Goal: Task Accomplishment & Management: Manage account settings

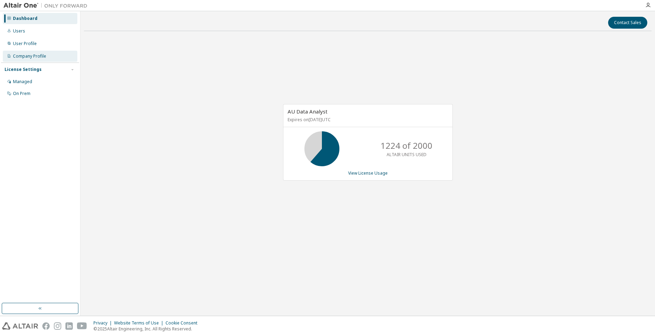
click at [34, 57] on div "Company Profile" at bounding box center [29, 57] width 33 height 6
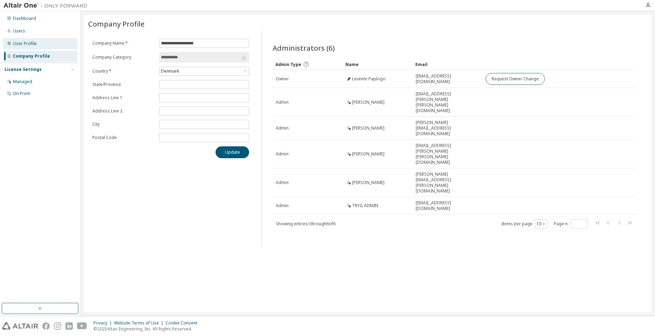
click at [33, 47] on div "User Profile" at bounding box center [40, 43] width 74 height 11
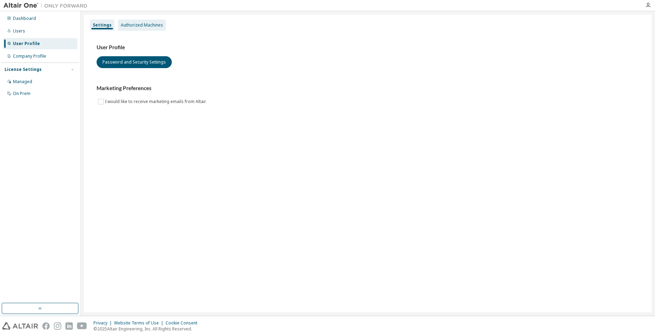
click at [132, 28] on div "Authorized Machines" at bounding box center [142, 25] width 48 height 11
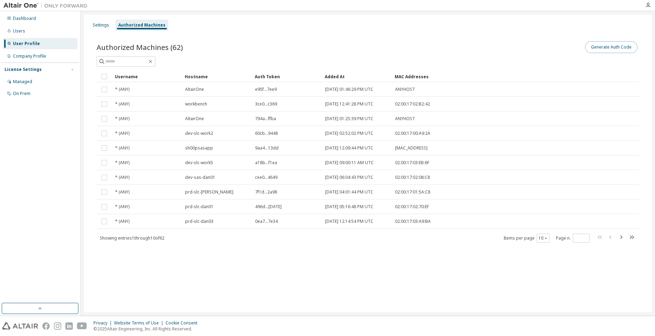
click at [612, 46] on button "Generate Auth Code" at bounding box center [611, 47] width 52 height 12
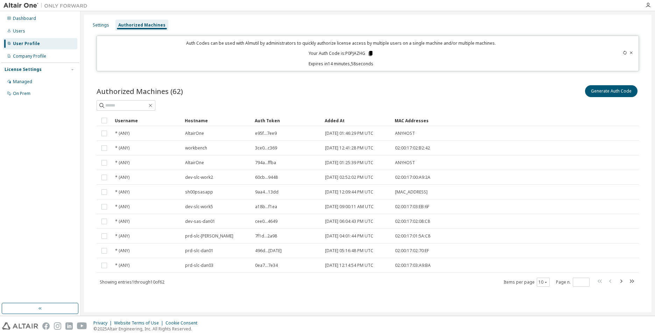
click at [371, 53] on icon at bounding box center [370, 53] width 4 height 5
click at [623, 52] on icon at bounding box center [624, 53] width 4 height 4
click at [369, 53] on icon at bounding box center [371, 53] width 6 height 6
